Goal: Information Seeking & Learning: Learn about a topic

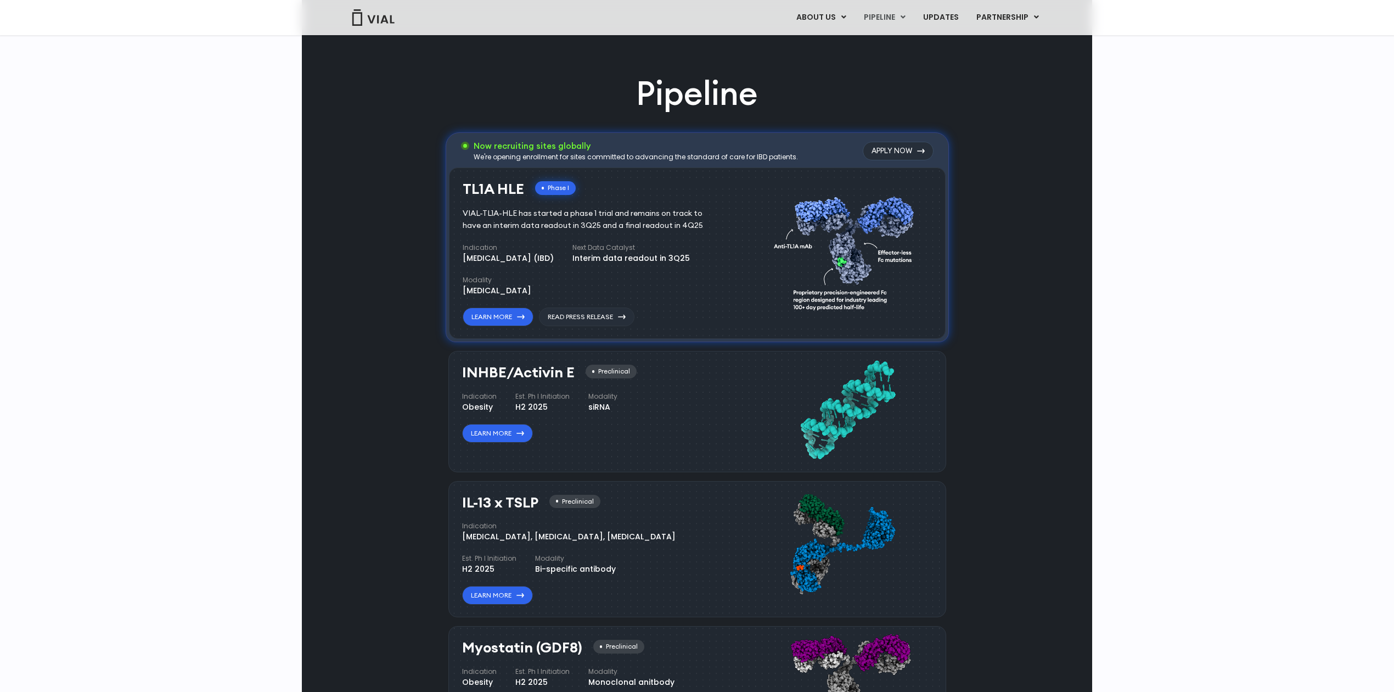
scroll to position [732, 0]
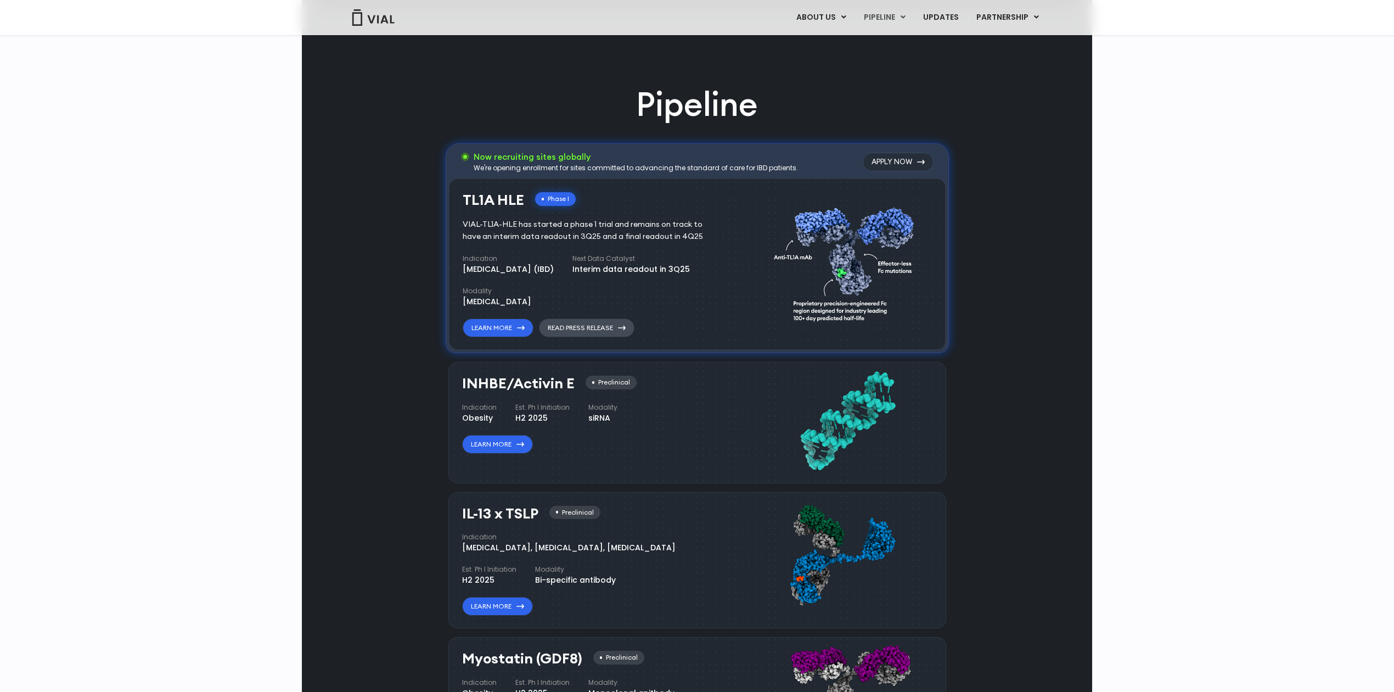
click at [597, 329] on link "Read Press Release" at bounding box center [587, 327] width 96 height 19
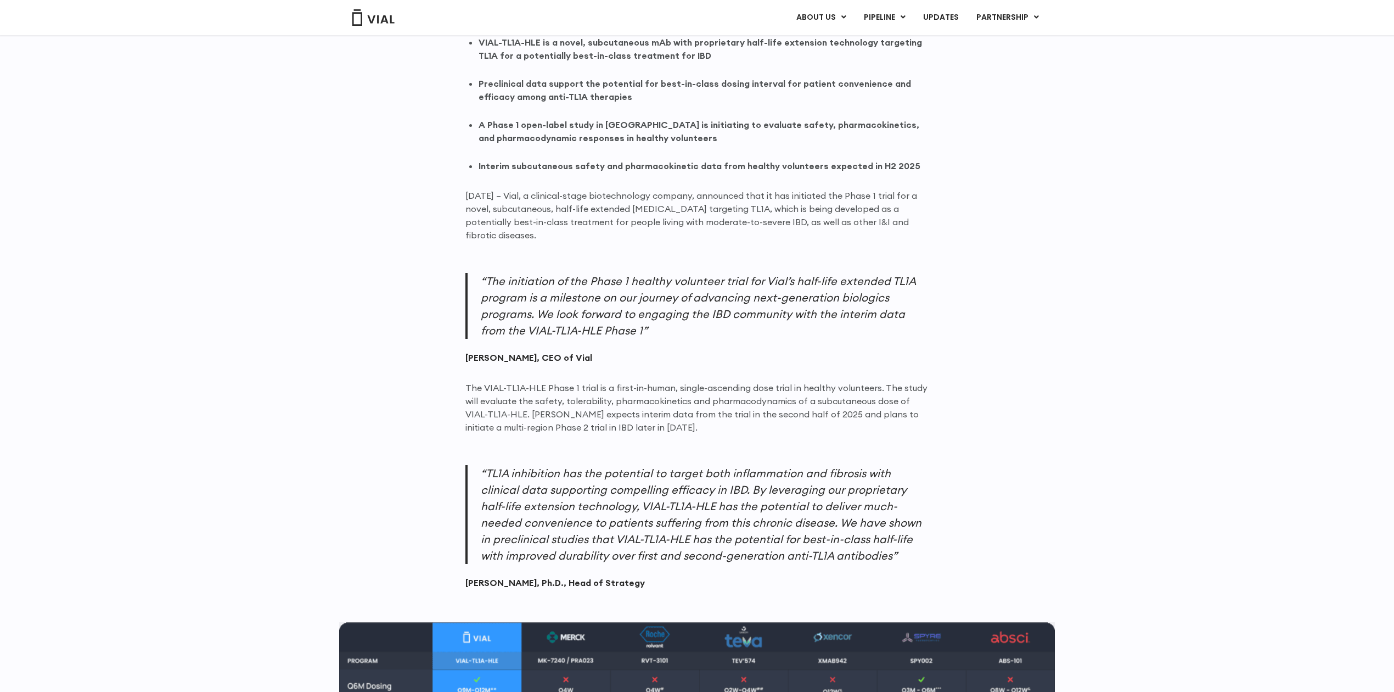
scroll to position [732, 0]
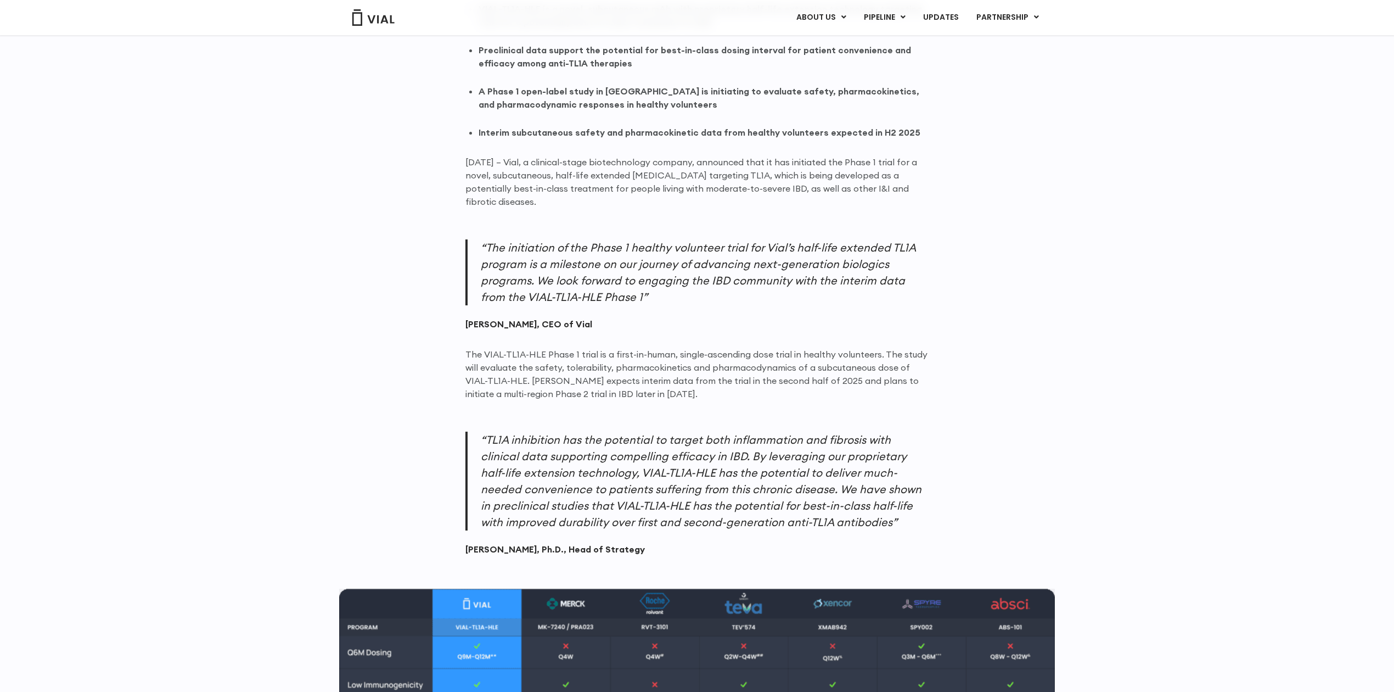
click at [534, 268] on p "“The initiation of the Phase 1 healthy volunteer trial for Vial’s half-life ext…" at bounding box center [696, 272] width 463 height 66
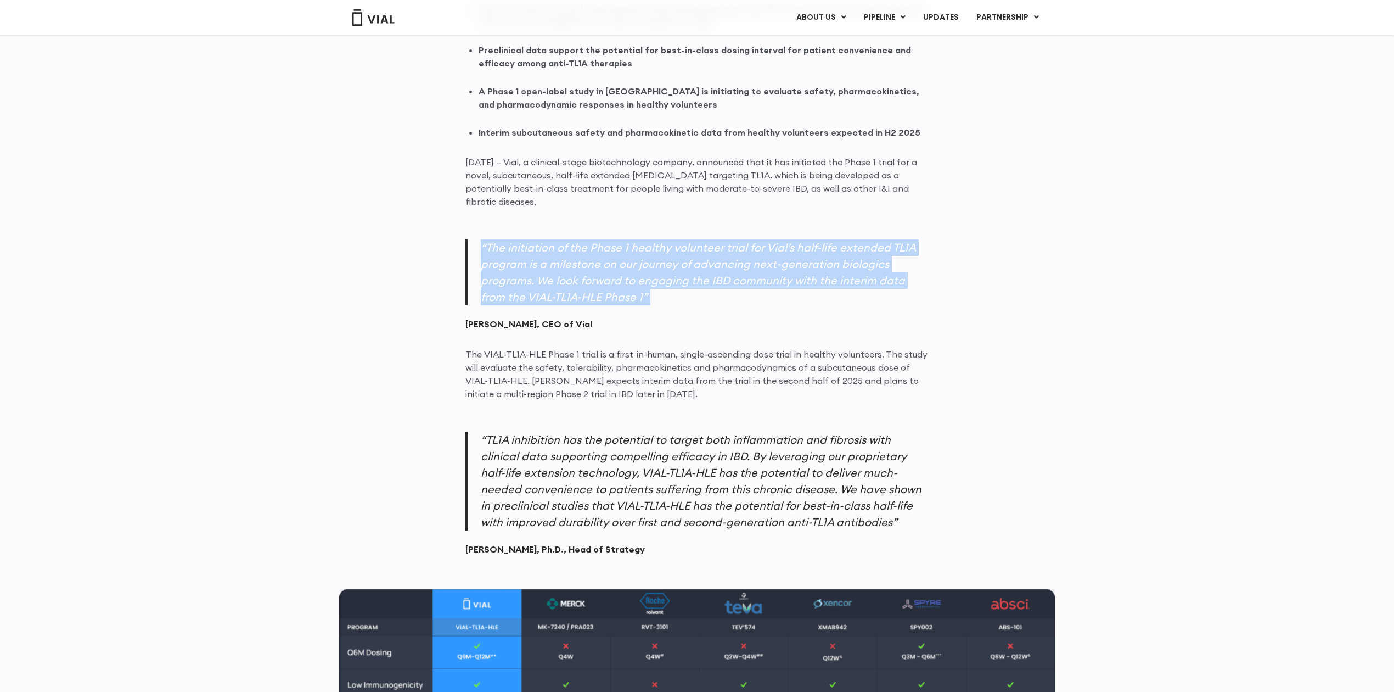
click at [534, 268] on p "“The initiation of the Phase 1 healthy volunteer trial for Vial’s half-life ext…" at bounding box center [696, 272] width 463 height 66
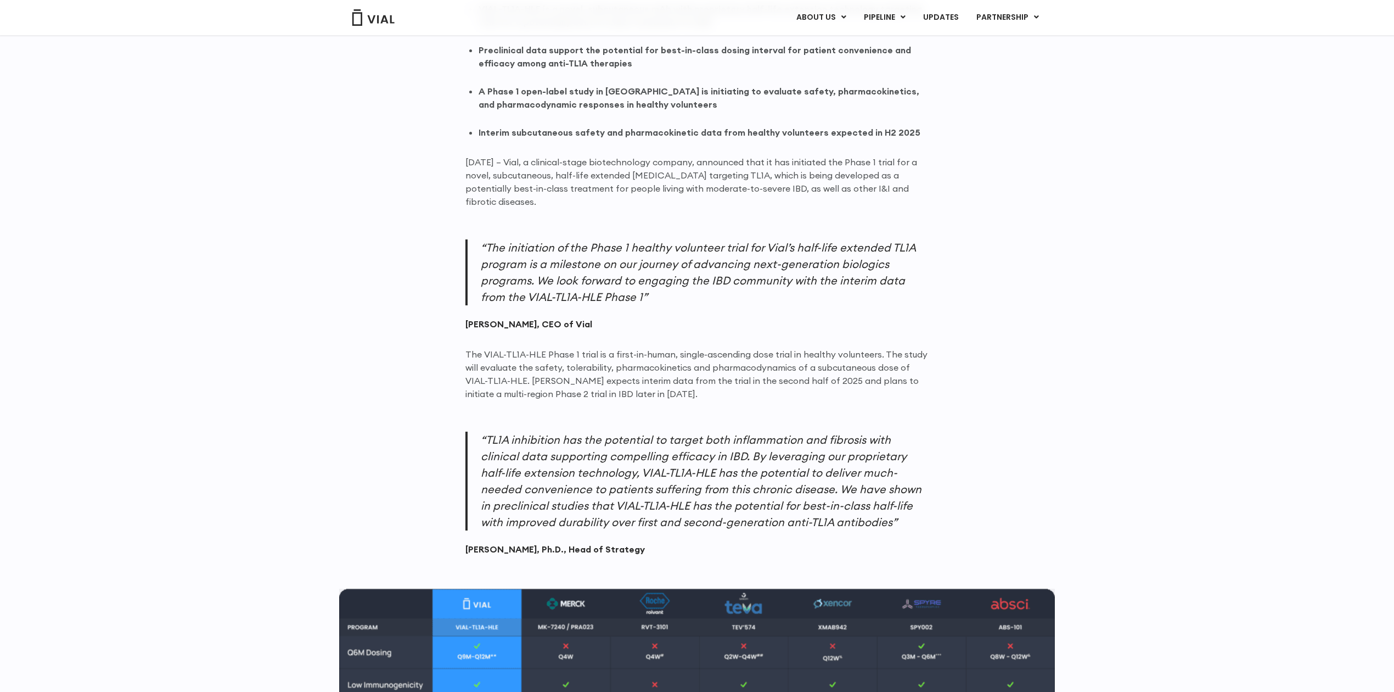
click at [547, 366] on p "The VIAL-TL1A-HLE Phase 1 trial is a first-in-human, single-ascending dose tria…" at bounding box center [696, 373] width 463 height 53
click at [547, 364] on p "The VIAL-TL1A-HLE Phase 1 trial is a first-in-human, single-ascending dose tria…" at bounding box center [696, 373] width 463 height 53
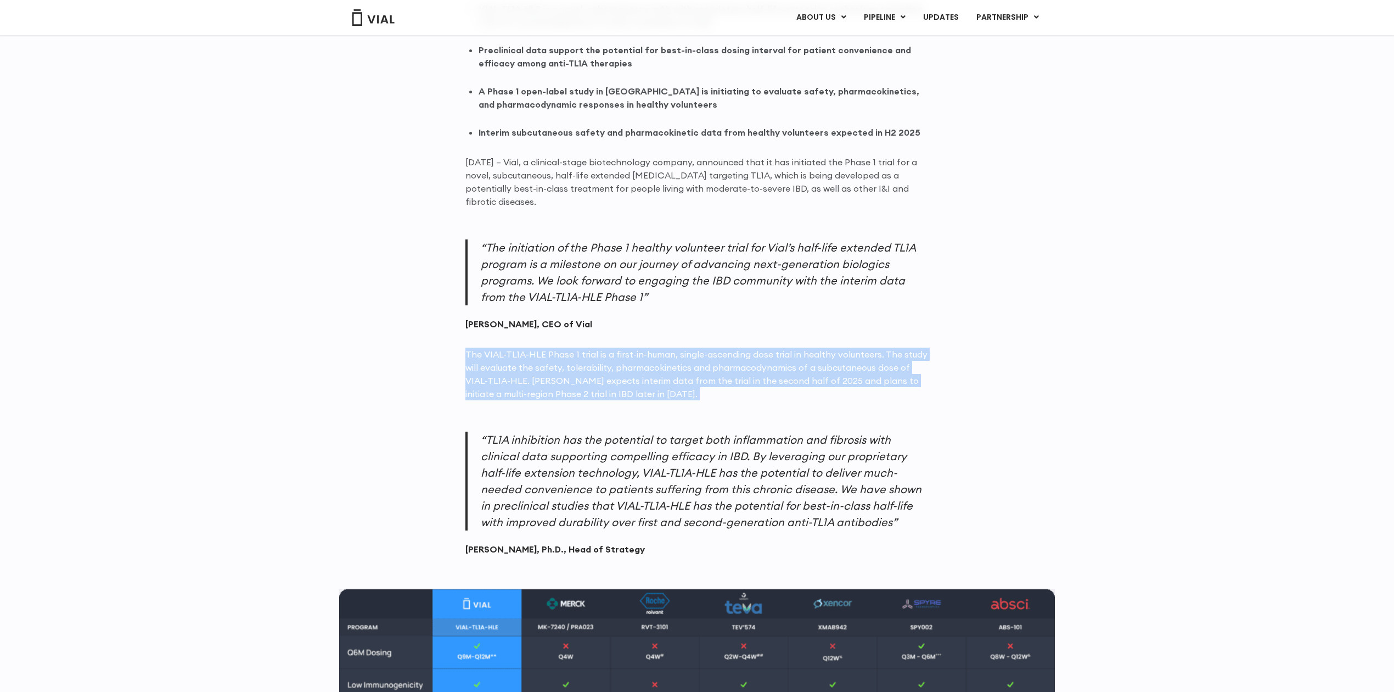
click at [547, 364] on p "The VIAL-TL1A-HLE Phase 1 trial is a first-in-human, single-ascending dose tria…" at bounding box center [696, 373] width 463 height 53
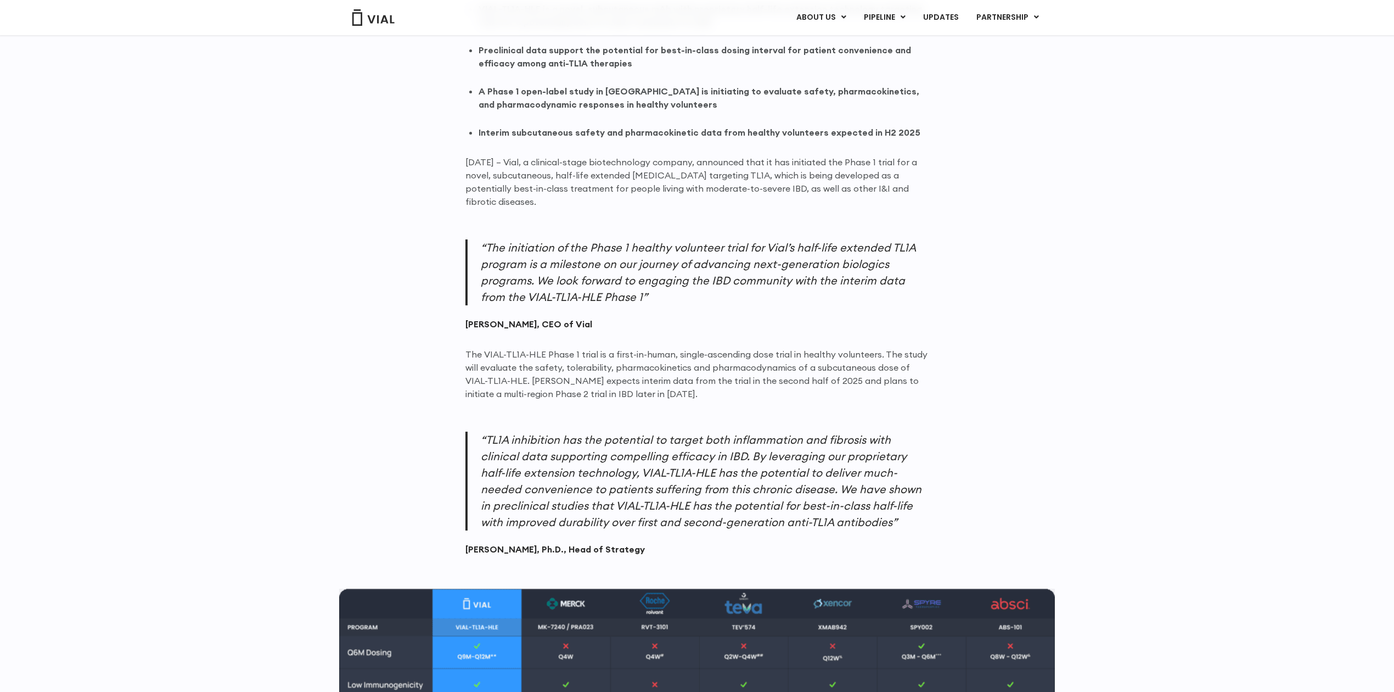
click at [546, 419] on div "VIAL-TL1A-HLE is a novel, subcutaneous mAb with proprietary half-life extension…" at bounding box center [696, 632] width 463 height 1261
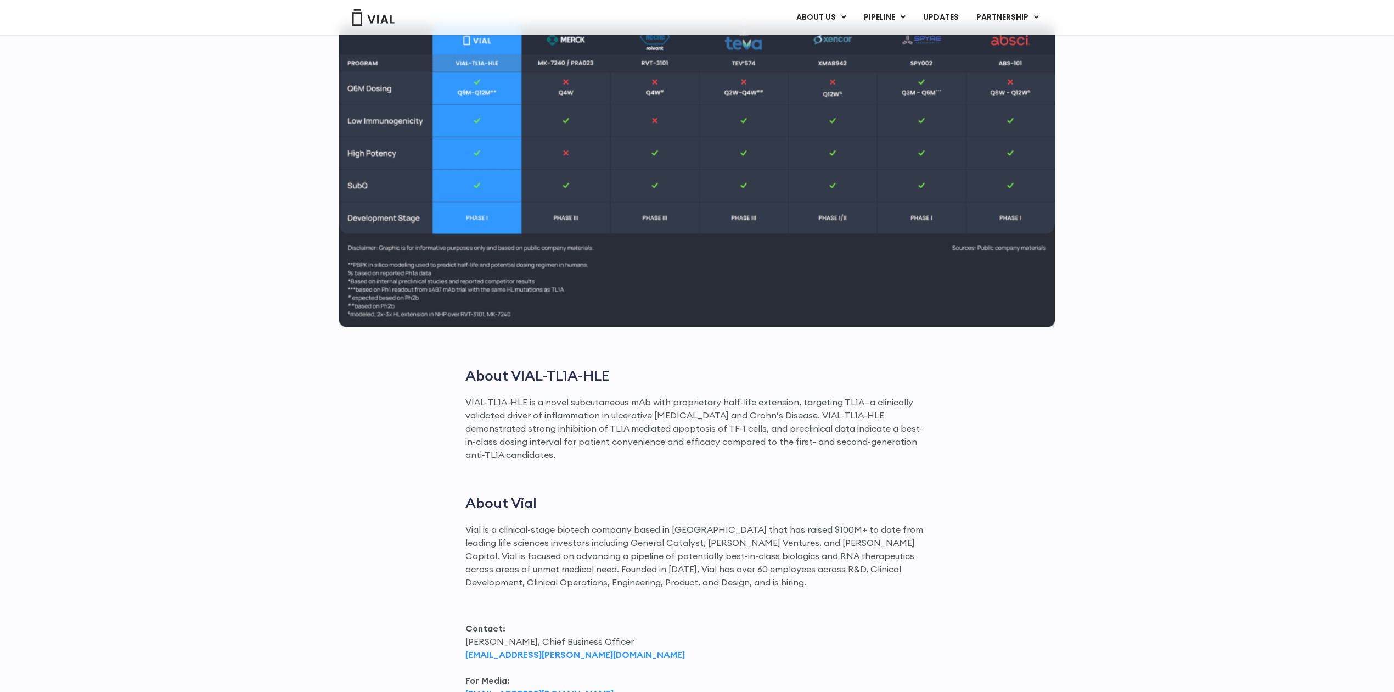
scroll to position [1421, 0]
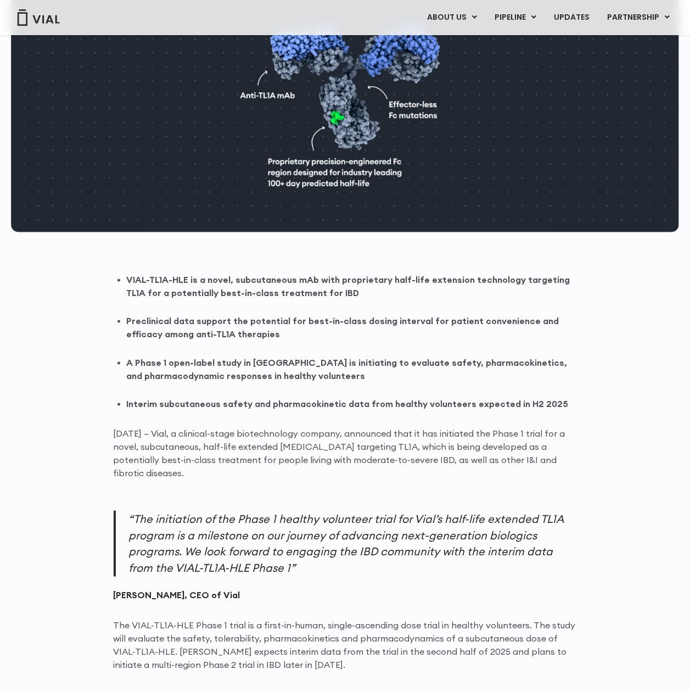
scroll to position [488, 0]
drag, startPoint x: 199, startPoint y: 467, endPoint x: 102, endPoint y: 435, distance: 101.6
copy p "June 13, 2025 – Vial, a clinical-stage biotechnology company, announced that it…"
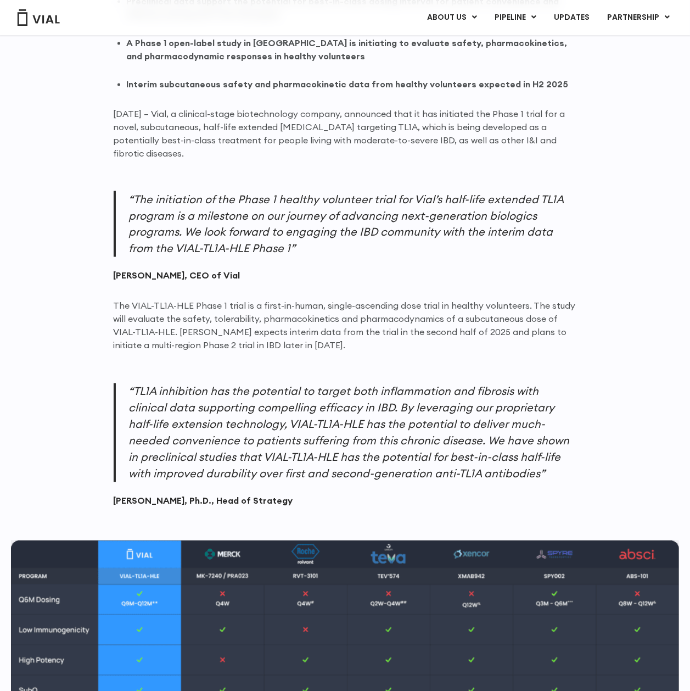
scroll to position [808, 0]
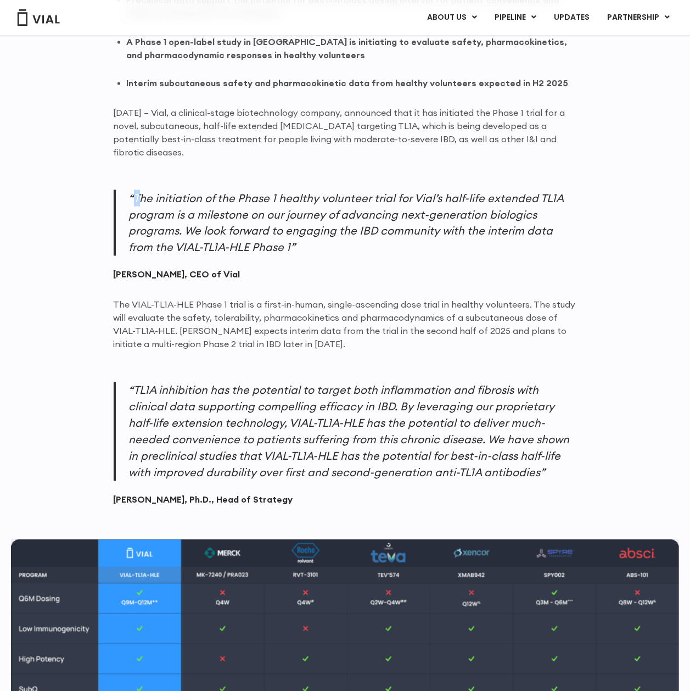
click at [134, 192] on p "“The initiation of the Phase 1 healthy volunteer trial for Vial’s half-life ext…" at bounding box center [345, 223] width 463 height 66
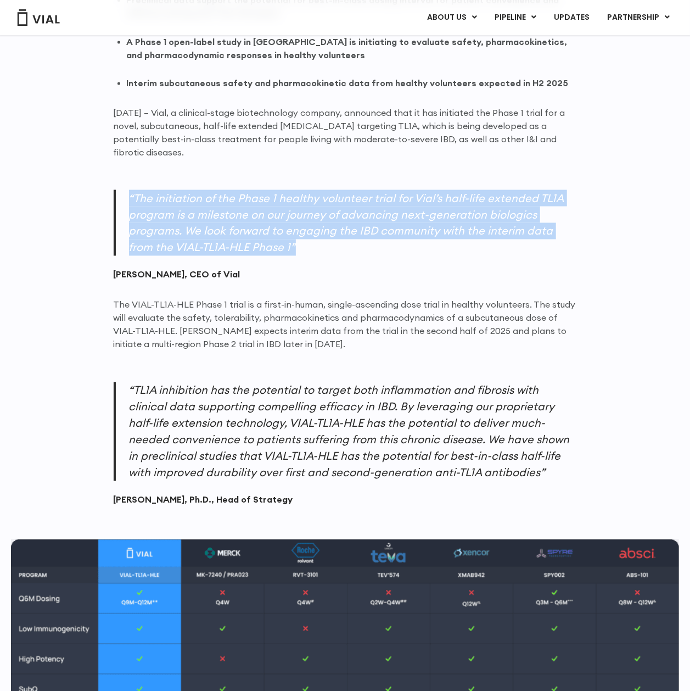
drag, startPoint x: 131, startPoint y: 192, endPoint x: 301, endPoint y: 243, distance: 177.7
click at [301, 243] on p "“The initiation of the Phase 1 healthy volunteer trial for Vial’s half-life ext…" at bounding box center [345, 223] width 463 height 66
copy p "“The initiation of the Phase 1 healthy volunteer trial for Vial’s half-life ext…"
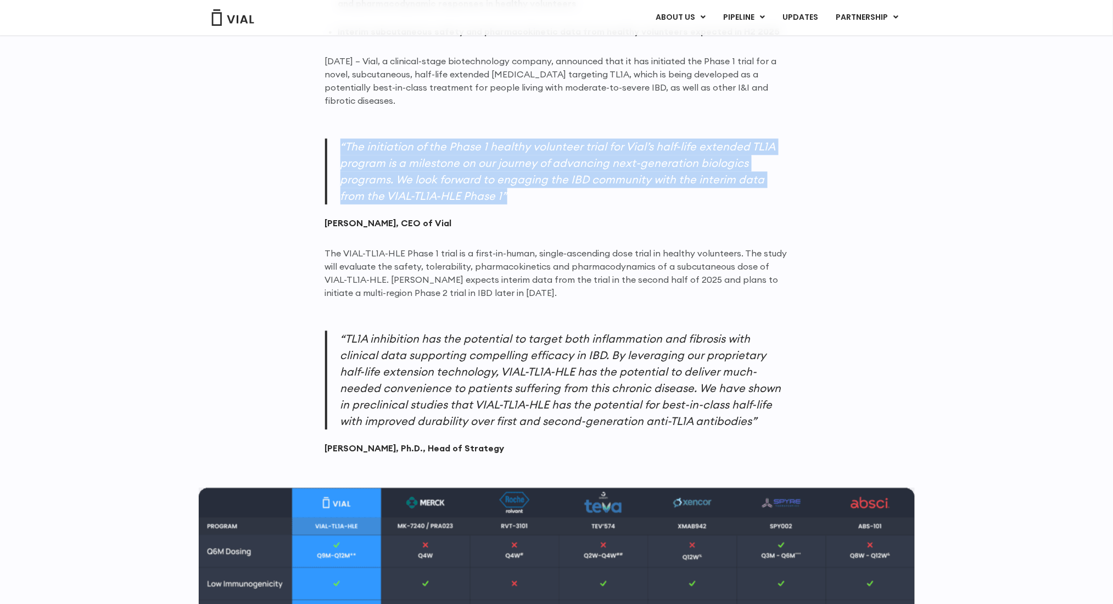
scroll to position [822, 0]
